Goal: Find specific page/section: Find specific page/section

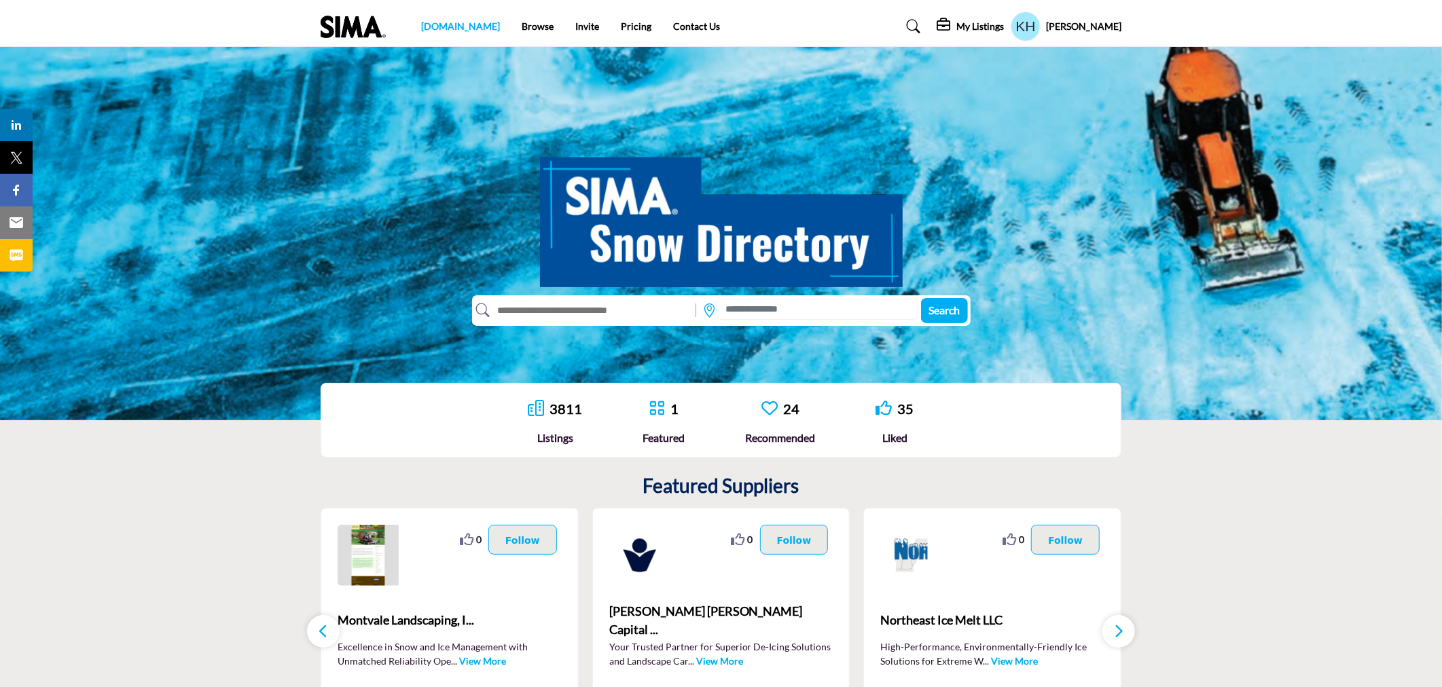
click at [442, 29] on link "[DOMAIN_NAME]" at bounding box center [460, 26] width 79 height 12
click at [522, 27] on link "Browse" at bounding box center [538, 26] width 32 height 12
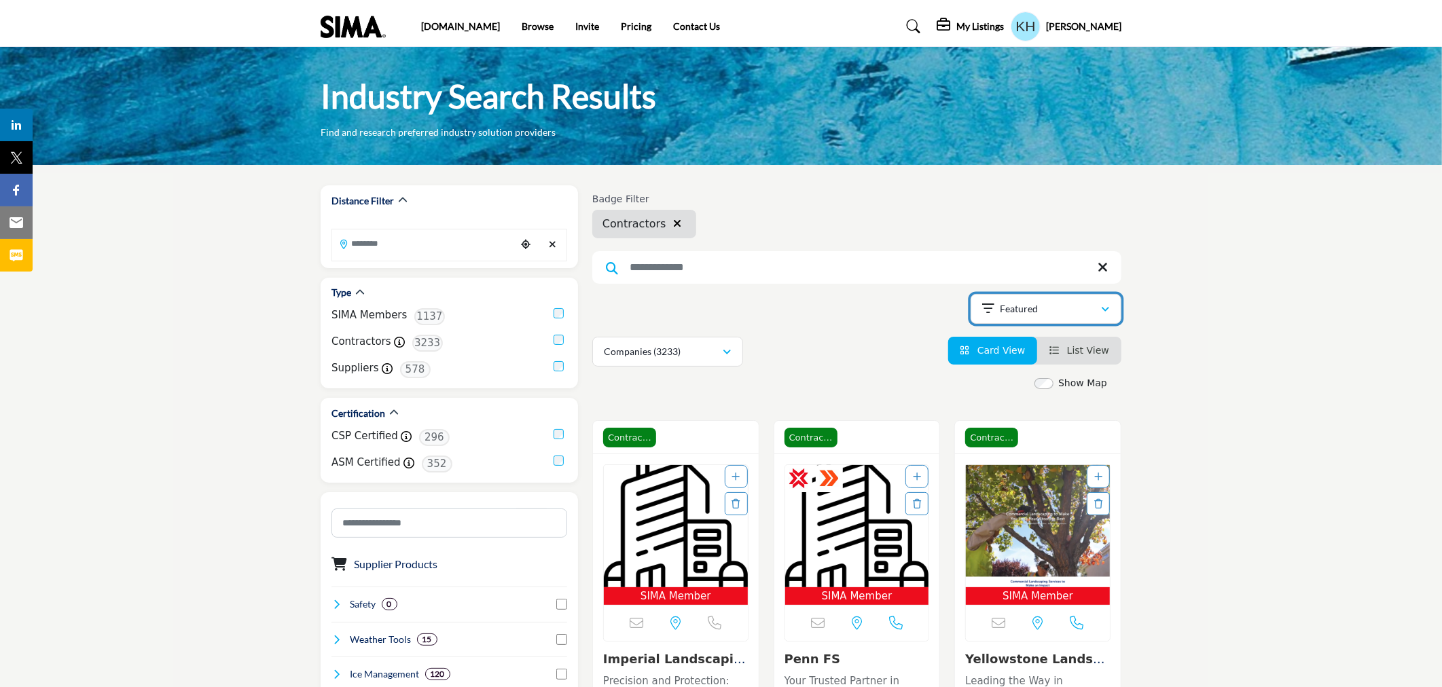
click at [1105, 308] on icon "button" at bounding box center [1105, 310] width 8 height 10
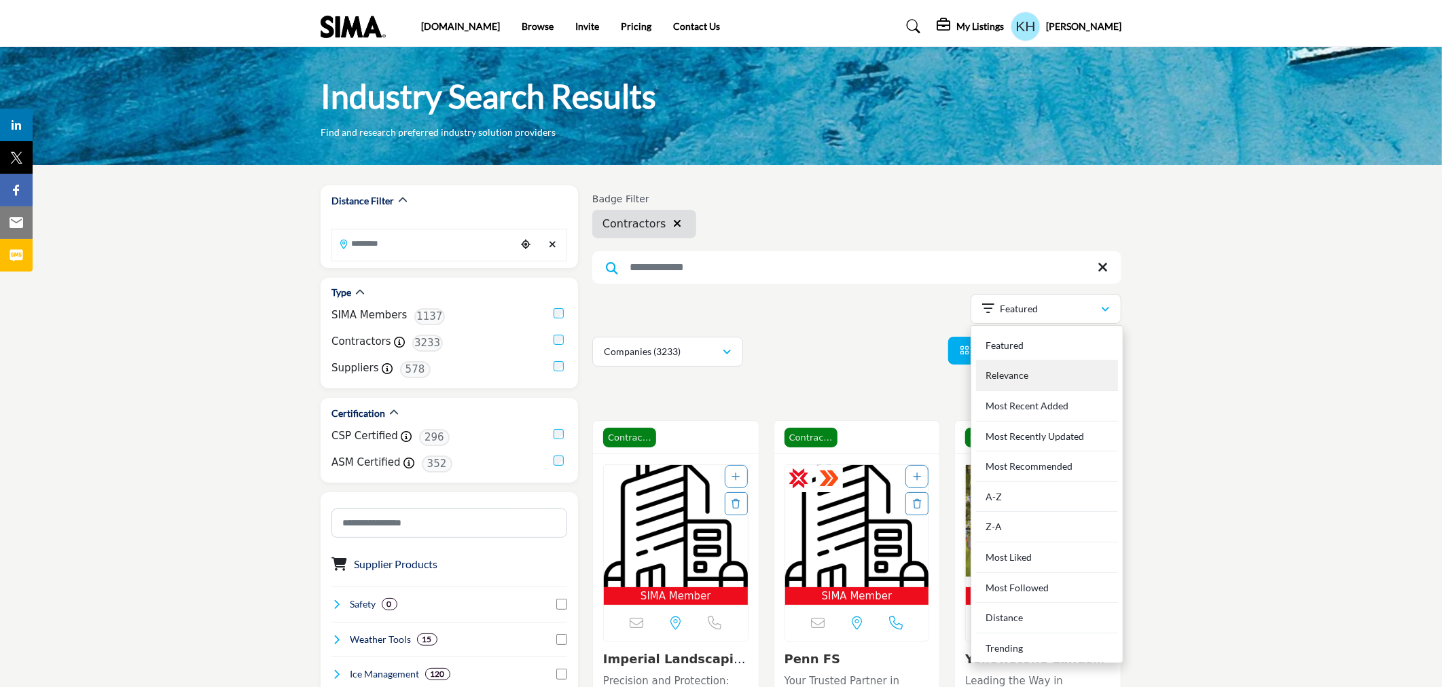
click at [1068, 374] on div "Relevance" at bounding box center [1047, 376] width 142 height 31
